Goal: Navigation & Orientation: Find specific page/section

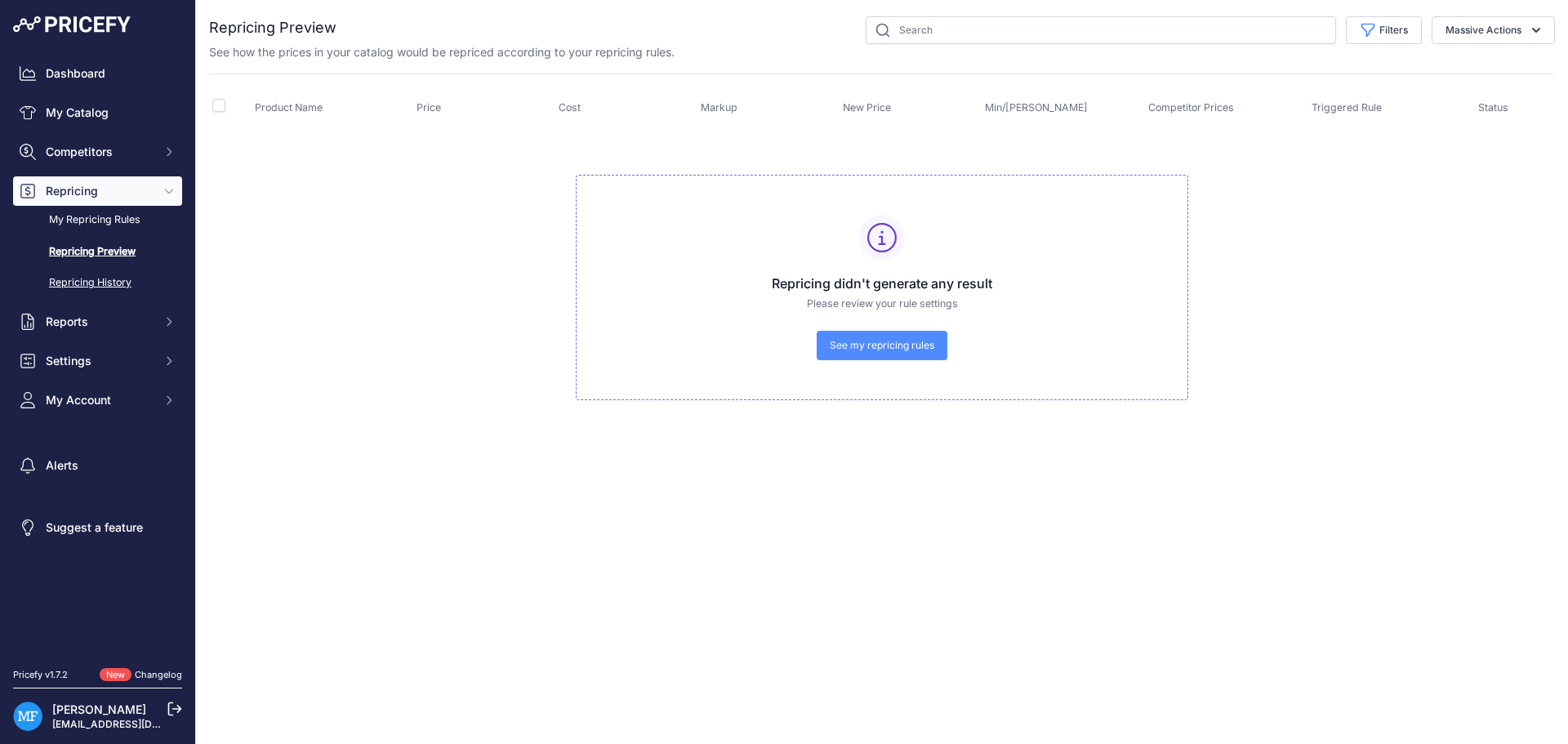
click at [105, 277] on link "Repricing History" at bounding box center [97, 283] width 169 height 29
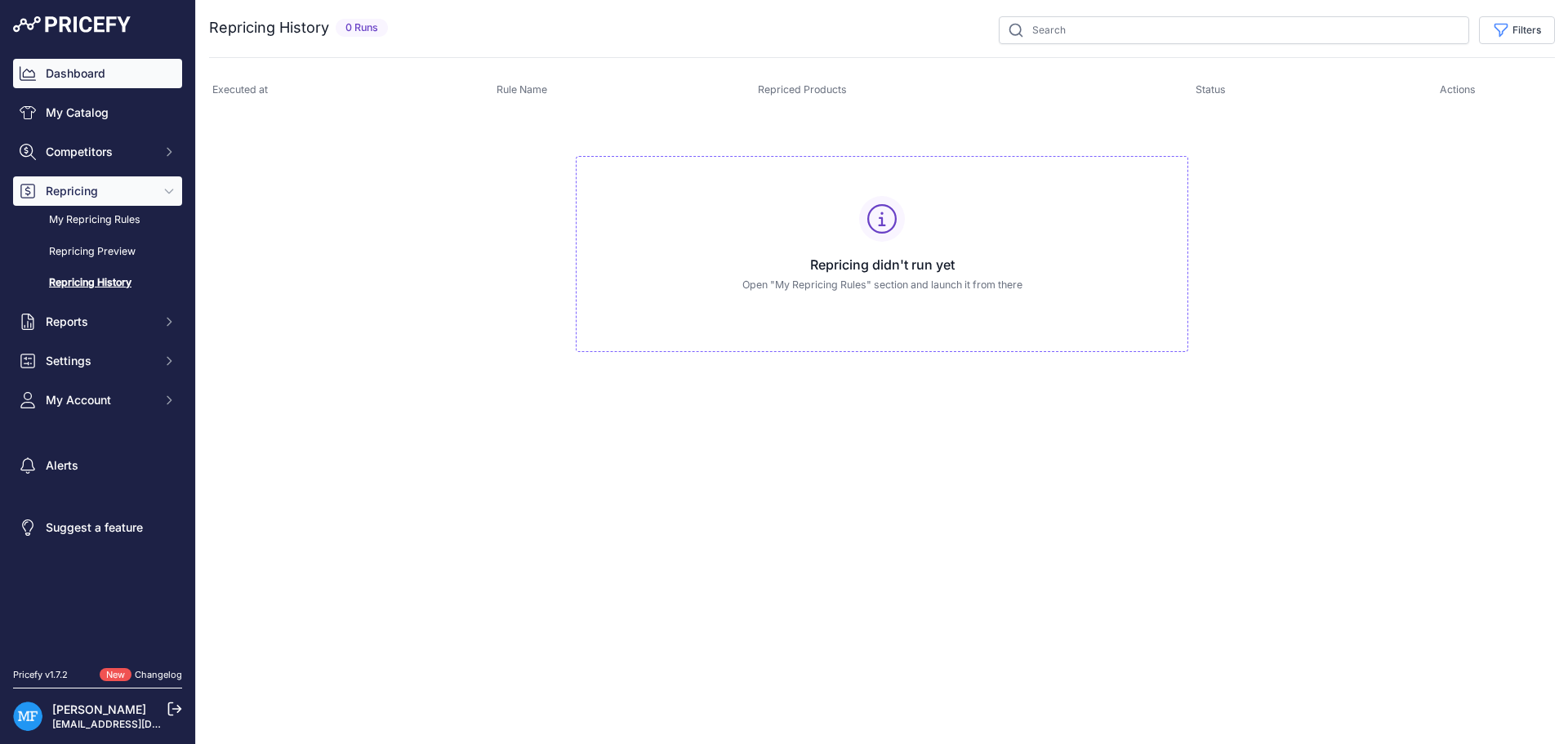
click at [110, 69] on link "Dashboard" at bounding box center [97, 73] width 169 height 30
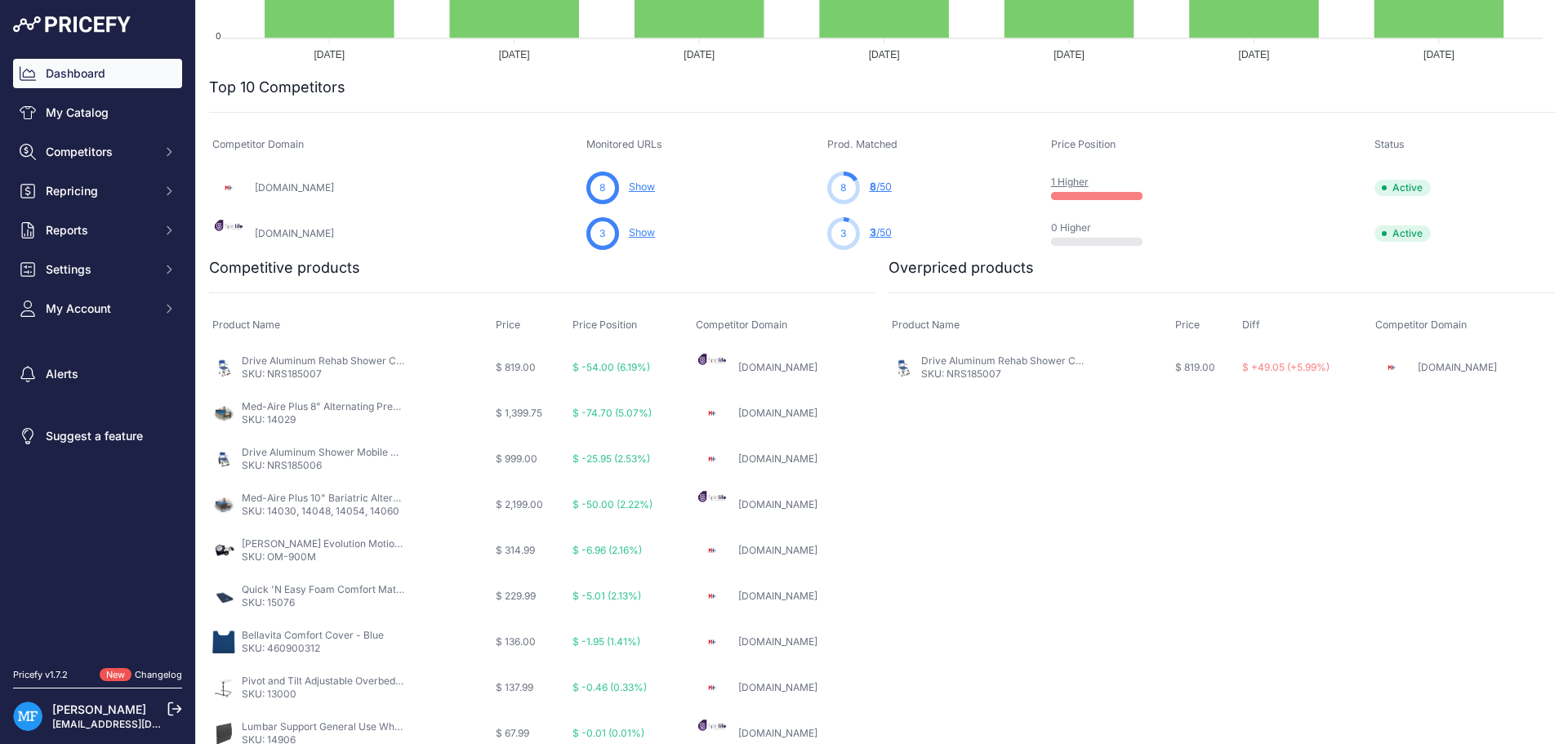
scroll to position [477, 0]
